Goal: Task Accomplishment & Management: Manage account settings

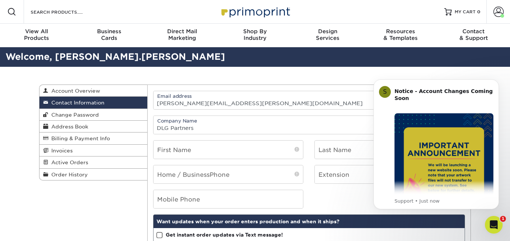
type input "DLG Partners"
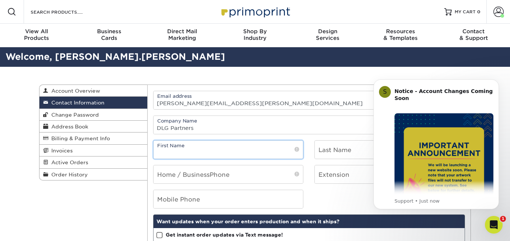
click at [168, 155] on input "text" at bounding box center [229, 150] width 150 height 18
type input "Simone"
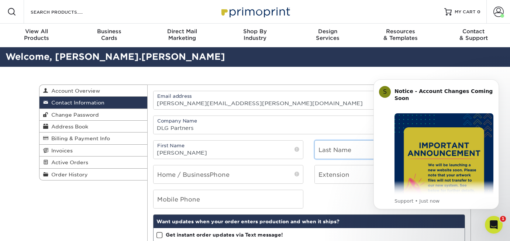
click at [332, 149] on input "text" at bounding box center [390, 150] width 150 height 18
type input "Rowland-Wyatt"
type input "simonerowland@yahoo.com"
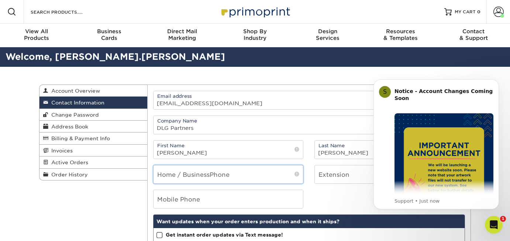
type input "7027227780"
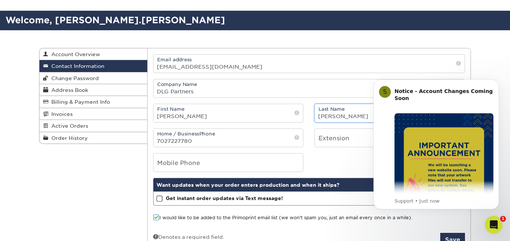
scroll to position [72, 0]
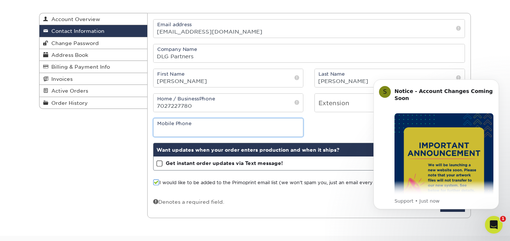
click at [240, 124] on input "tel" at bounding box center [229, 127] width 150 height 18
type input "7027227780"
click at [498, 79] on icon "Dismiss notification" at bounding box center [497, 81] width 4 height 4
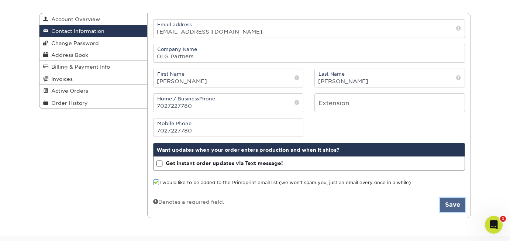
click at [452, 207] on button "Save" at bounding box center [452, 205] width 25 height 14
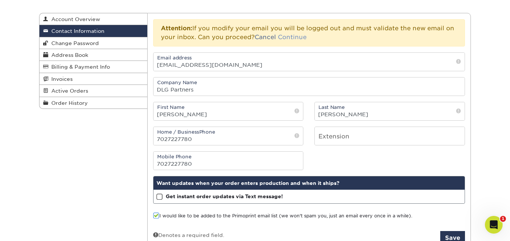
click at [296, 40] on link "Continue" at bounding box center [292, 37] width 29 height 7
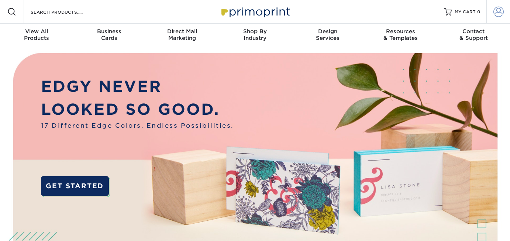
click at [498, 14] on span at bounding box center [498, 12] width 10 height 10
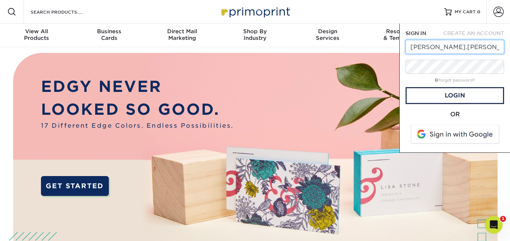
type input "simone.rowland@dlg-partners.com"
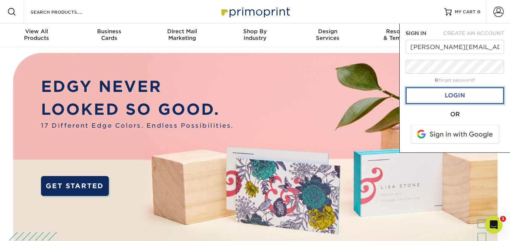
click at [471, 98] on link "Login" at bounding box center [455, 95] width 99 height 17
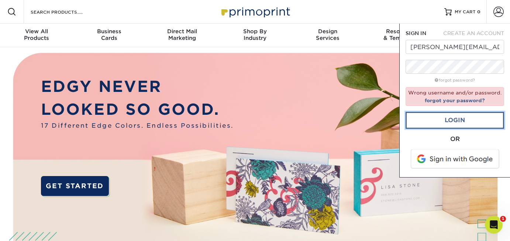
click at [469, 118] on link "Login" at bounding box center [455, 120] width 99 height 17
click at [459, 44] on input "simone.rowland@dlg-partners.com" at bounding box center [455, 47] width 99 height 14
click at [453, 102] on link "forgot your password?" at bounding box center [455, 100] width 60 height 6
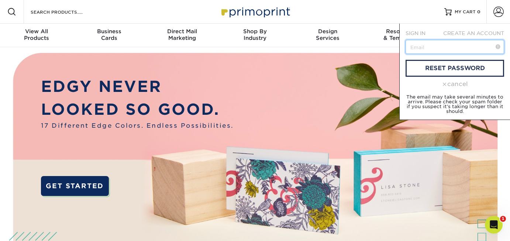
click at [452, 51] on input "text" at bounding box center [455, 47] width 99 height 14
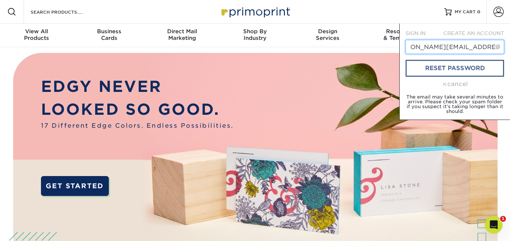
type input "simone.rowland@dlg-partners.com"
click at [465, 66] on link "reset password" at bounding box center [455, 68] width 99 height 17
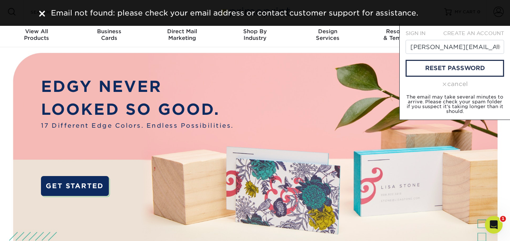
click at [271, 67] on img at bounding box center [255, 173] width 505 height 252
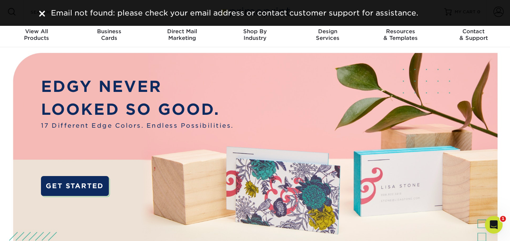
click at [283, 211] on img at bounding box center [255, 173] width 505 height 252
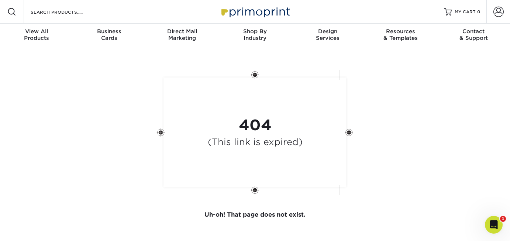
click at [257, 134] on div "404 (This link is expired)" at bounding box center [255, 133] width 95 height 34
click at [499, 12] on span at bounding box center [498, 12] width 10 height 10
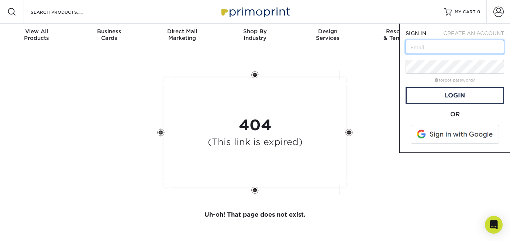
click at [418, 50] on input "text" at bounding box center [455, 47] width 99 height 14
